Goal: Navigation & Orientation: Find specific page/section

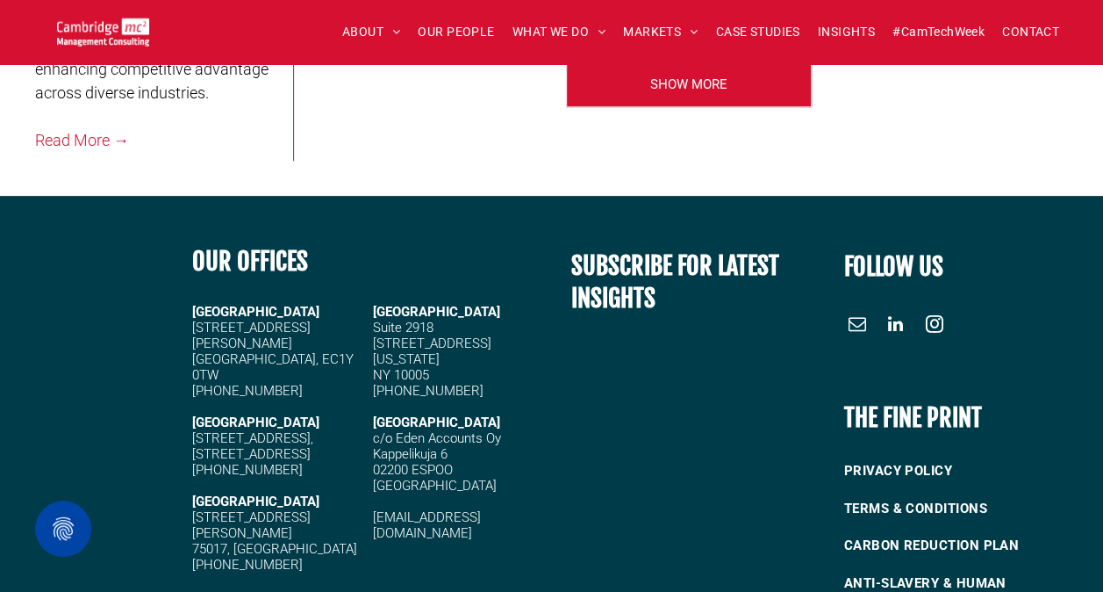
scroll to position [4462, 0]
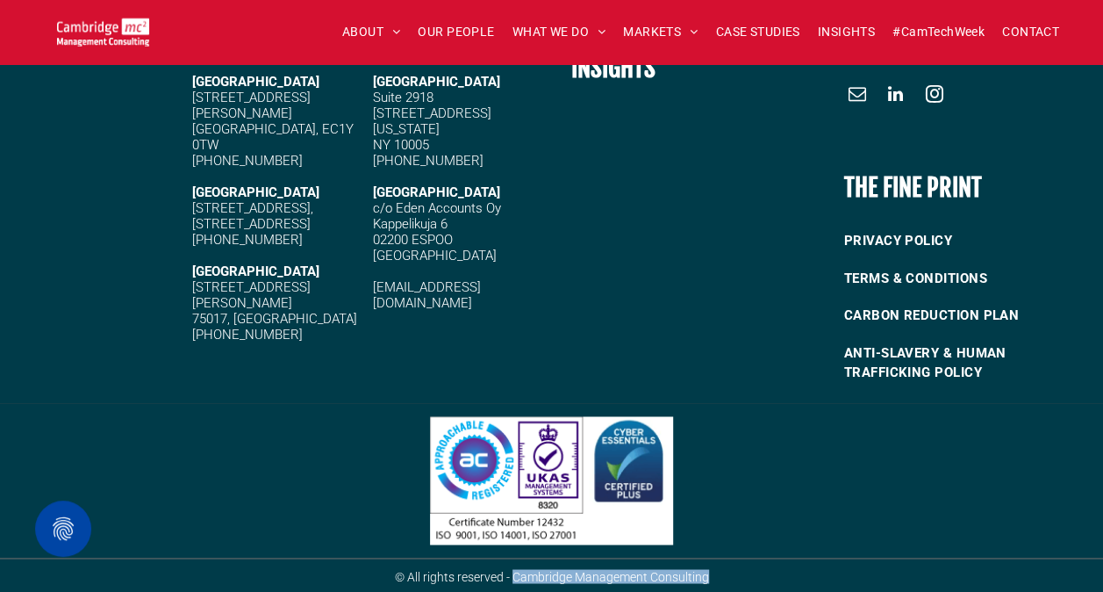
drag, startPoint x: 515, startPoint y: 576, endPoint x: 720, endPoint y: 577, distance: 204.5
click at [720, 577] on h6 "© All rights reserved - Cambridge Management Consulting" at bounding box center [552, 576] width 506 height 14
copy span "Cambridge Management Consulting"
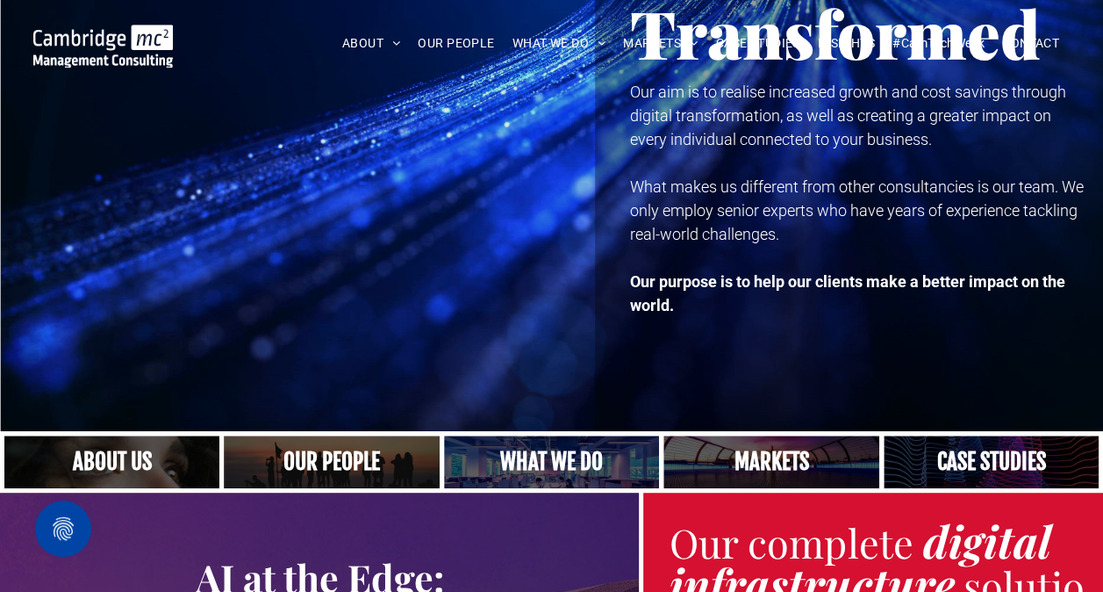
scroll to position [0, 0]
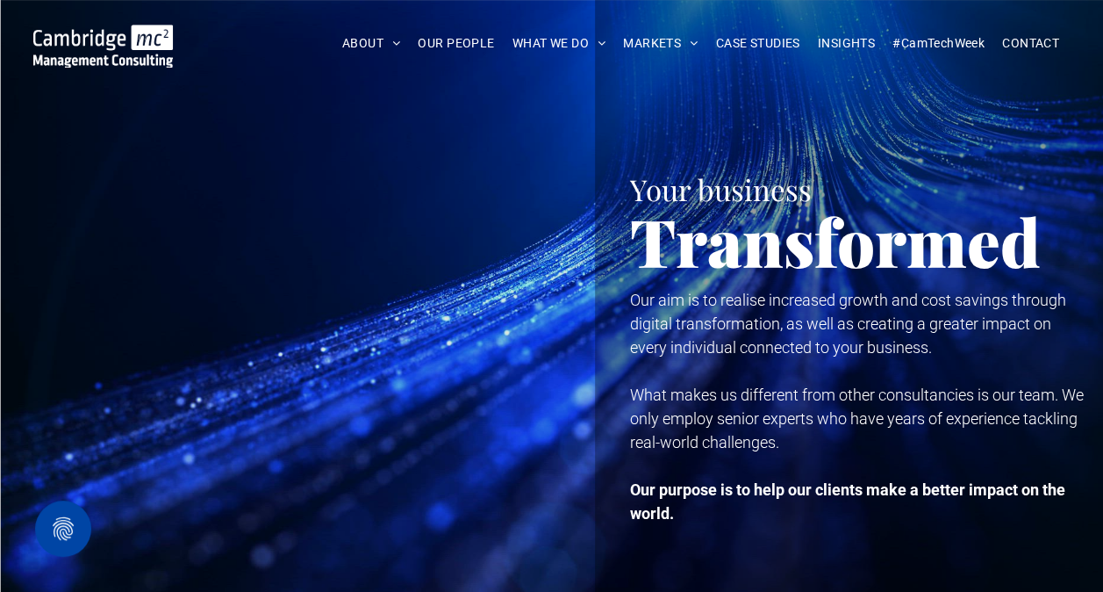
click at [97, 39] on img at bounding box center [103, 46] width 140 height 43
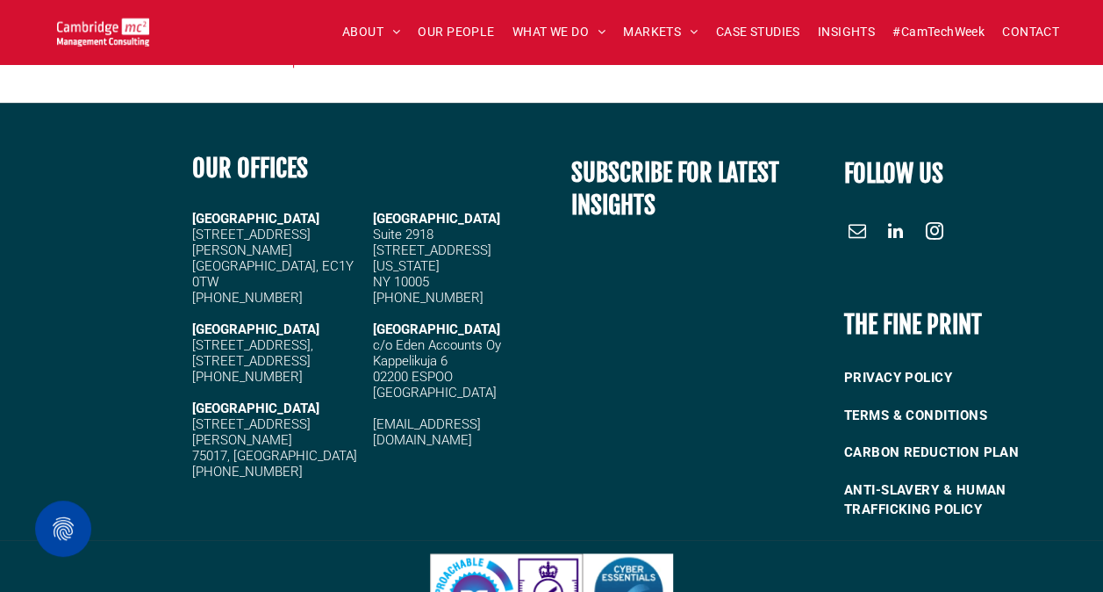
scroll to position [4323, 0]
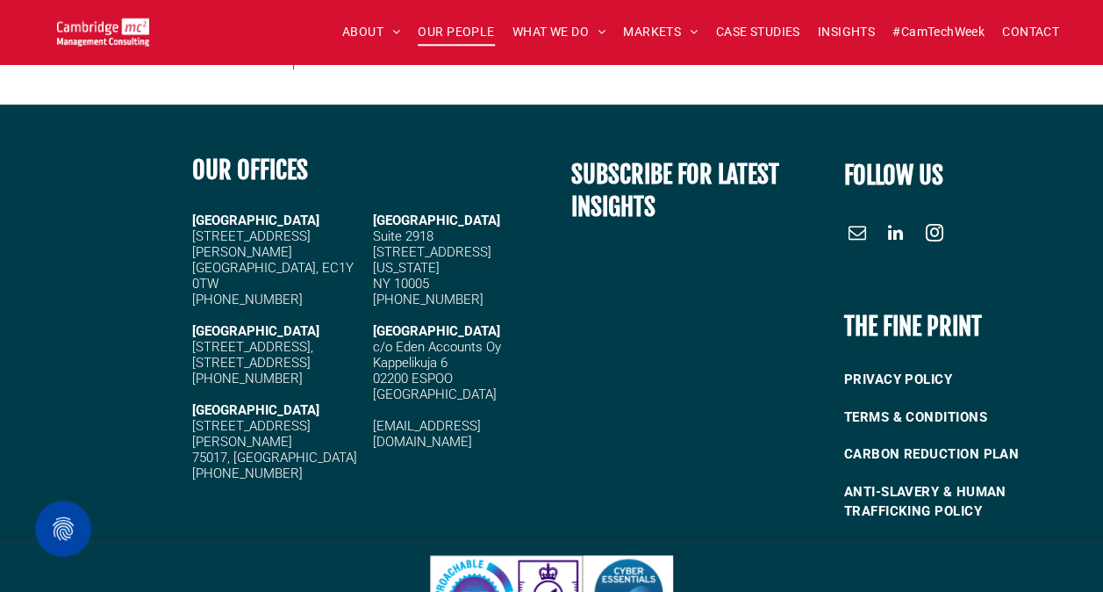
click at [460, 35] on span "OUR PEOPLE" at bounding box center [456, 31] width 76 height 27
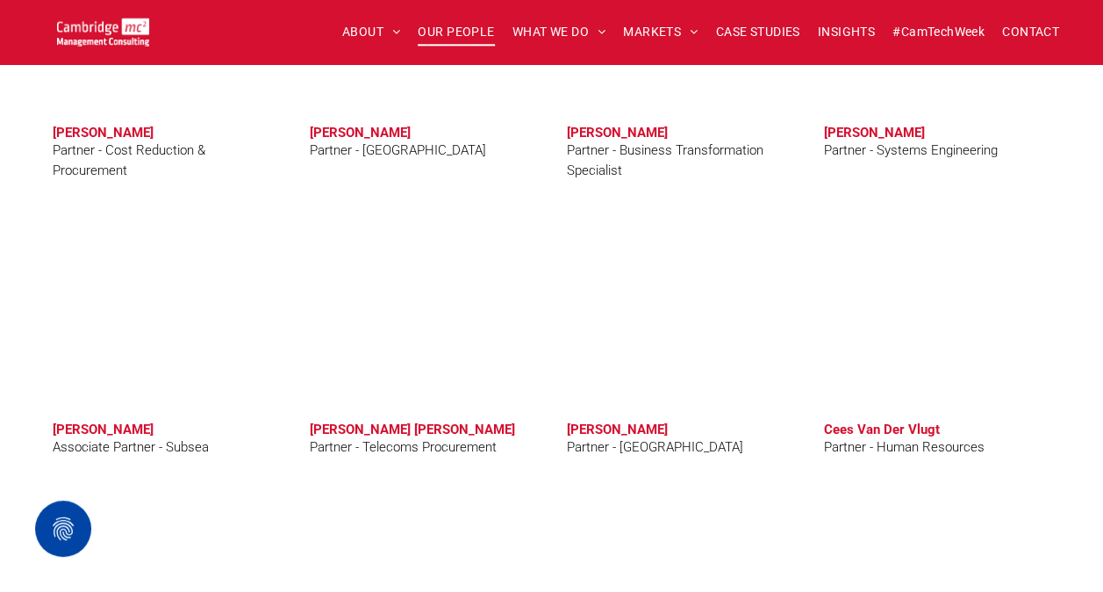
scroll to position [3921, 0]
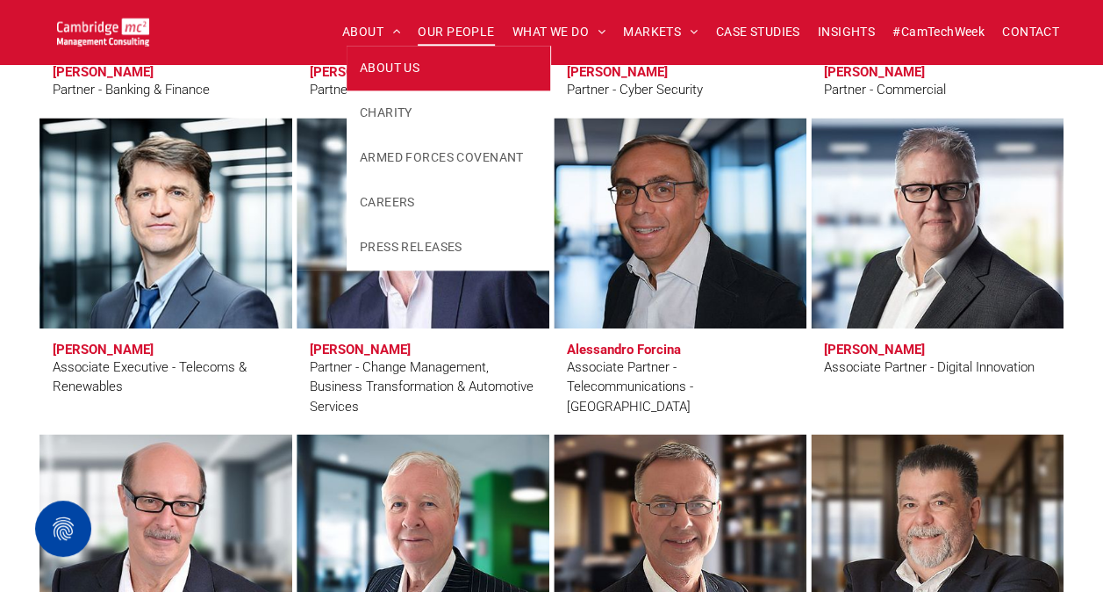
click at [383, 79] on link "ABOUT US" at bounding box center [449, 68] width 204 height 45
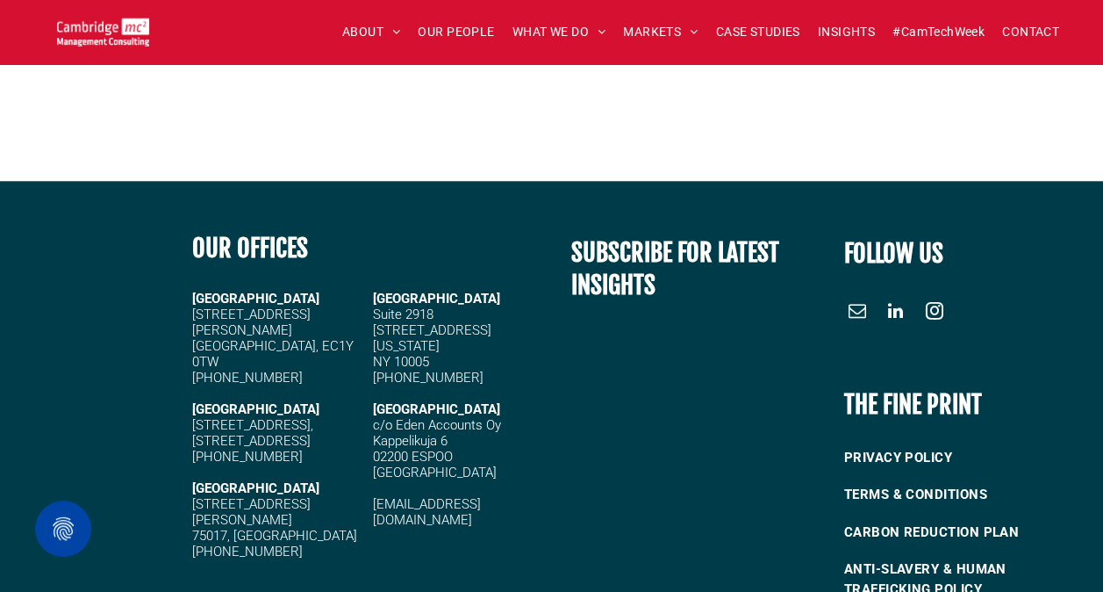
scroll to position [4825, 0]
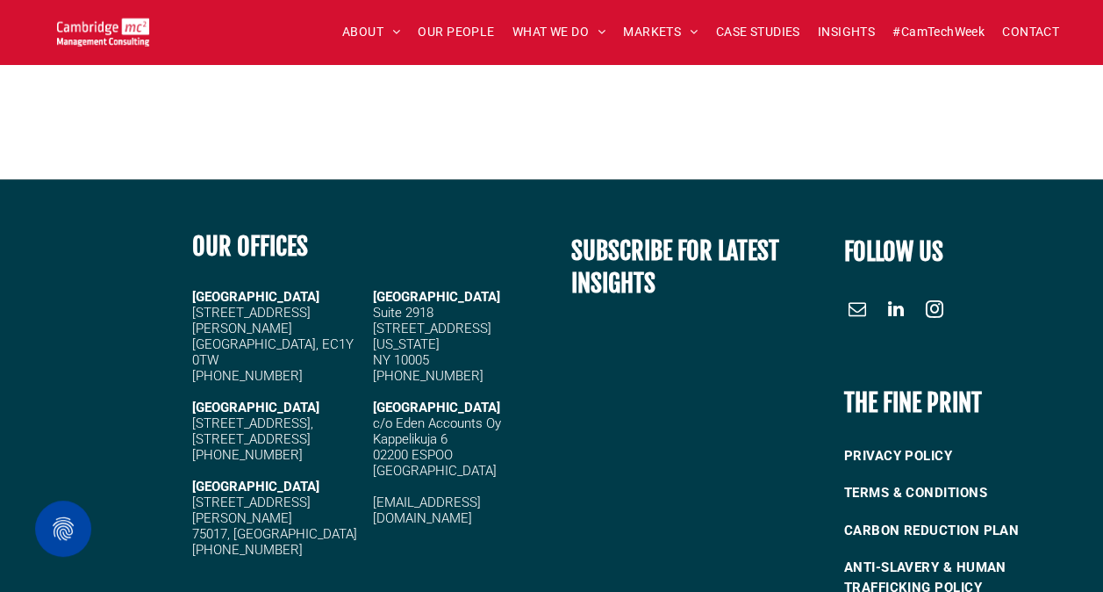
click at [896, 294] on span "linkedin" at bounding box center [896, 308] width 28 height 28
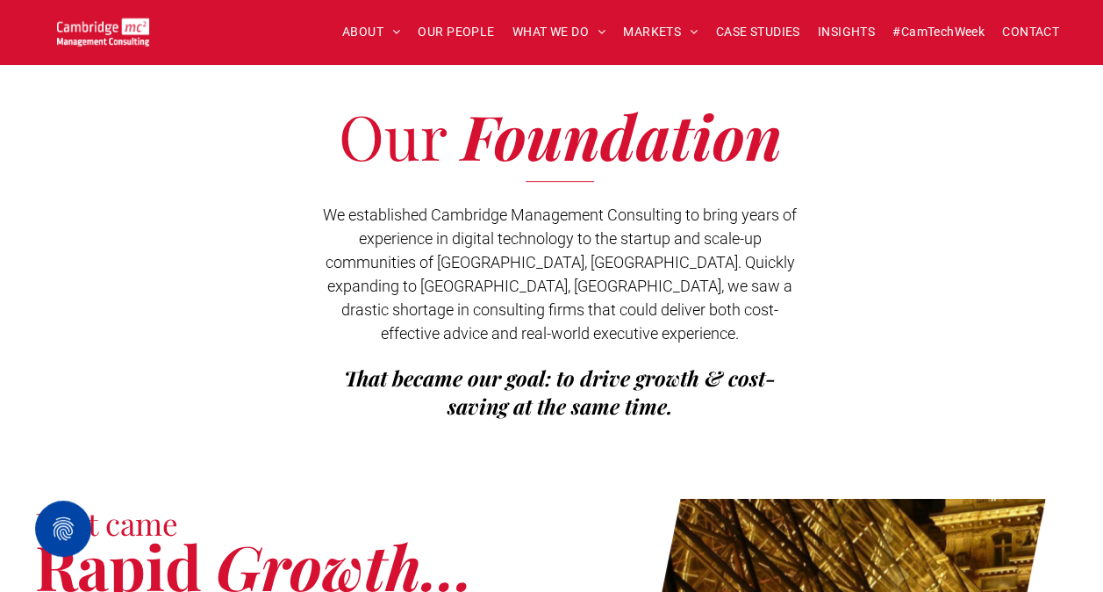
scroll to position [0, 0]
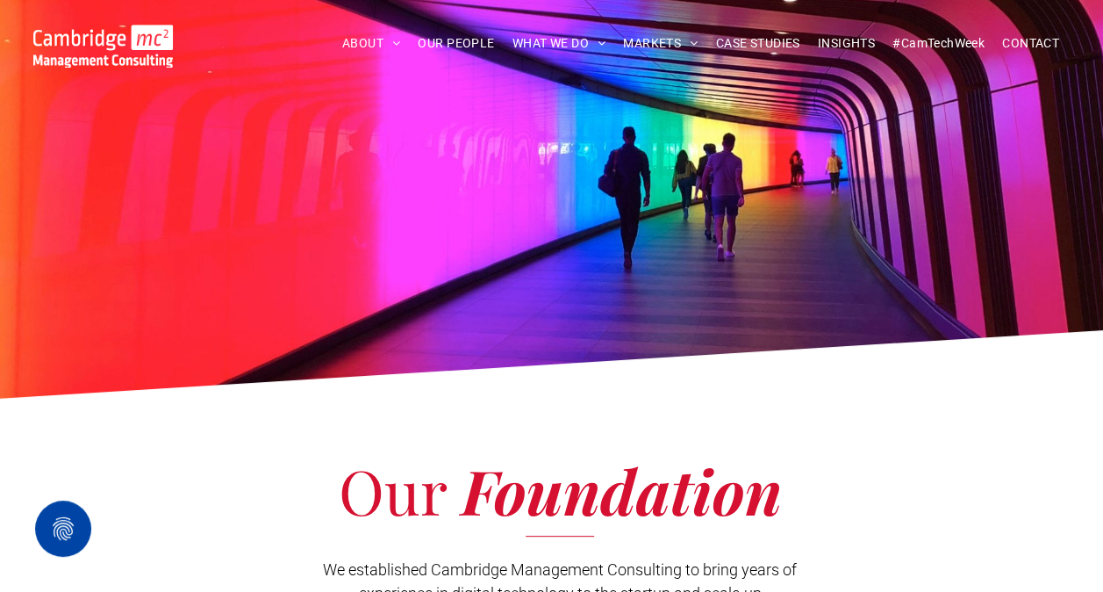
click at [112, 51] on img at bounding box center [103, 46] width 140 height 43
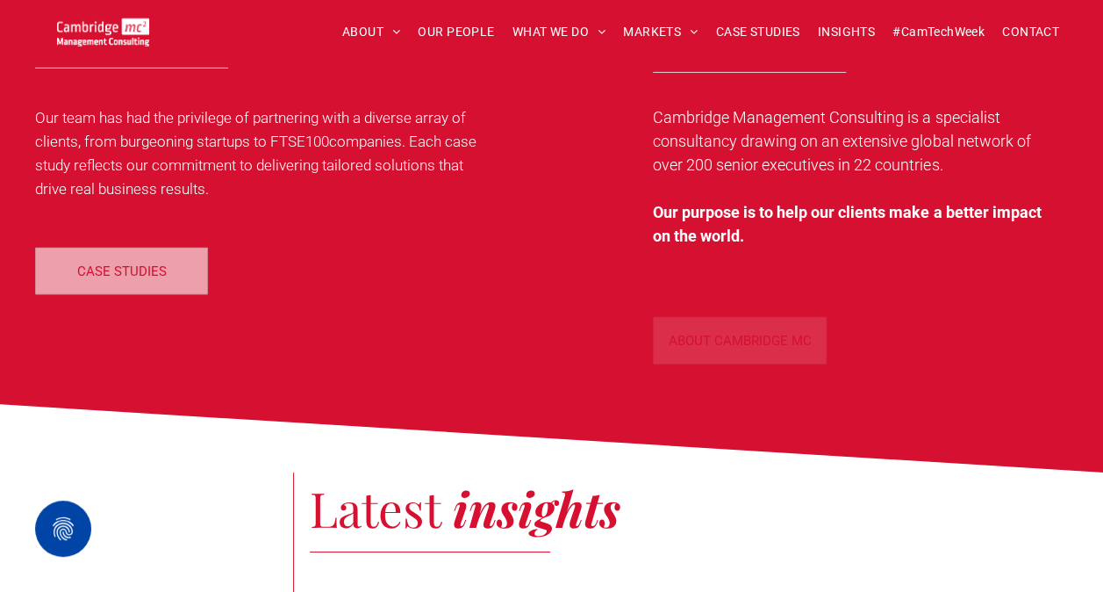
scroll to position [2938, 0]
